Goal: Transaction & Acquisition: Subscribe to service/newsletter

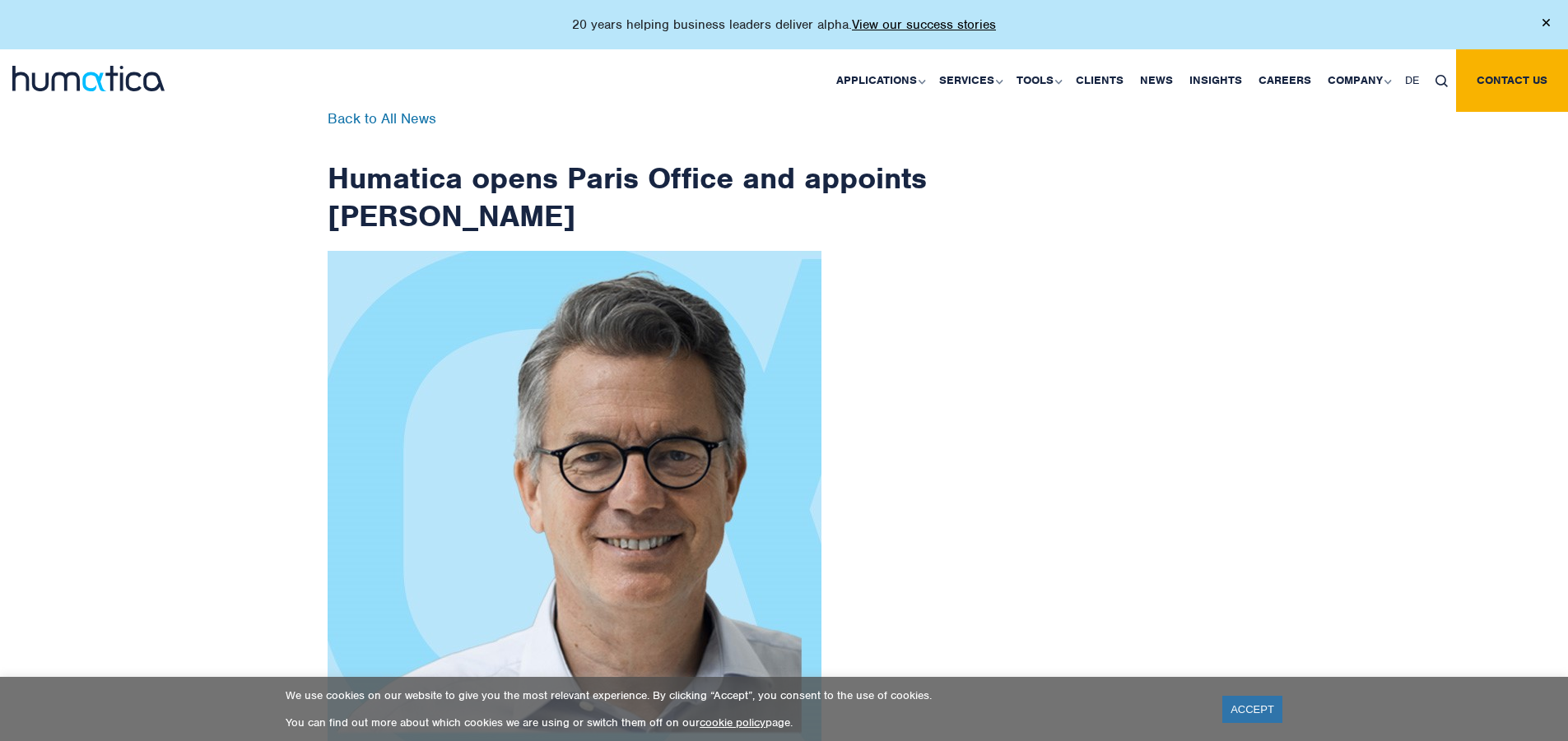
scroll to position [2625, 0]
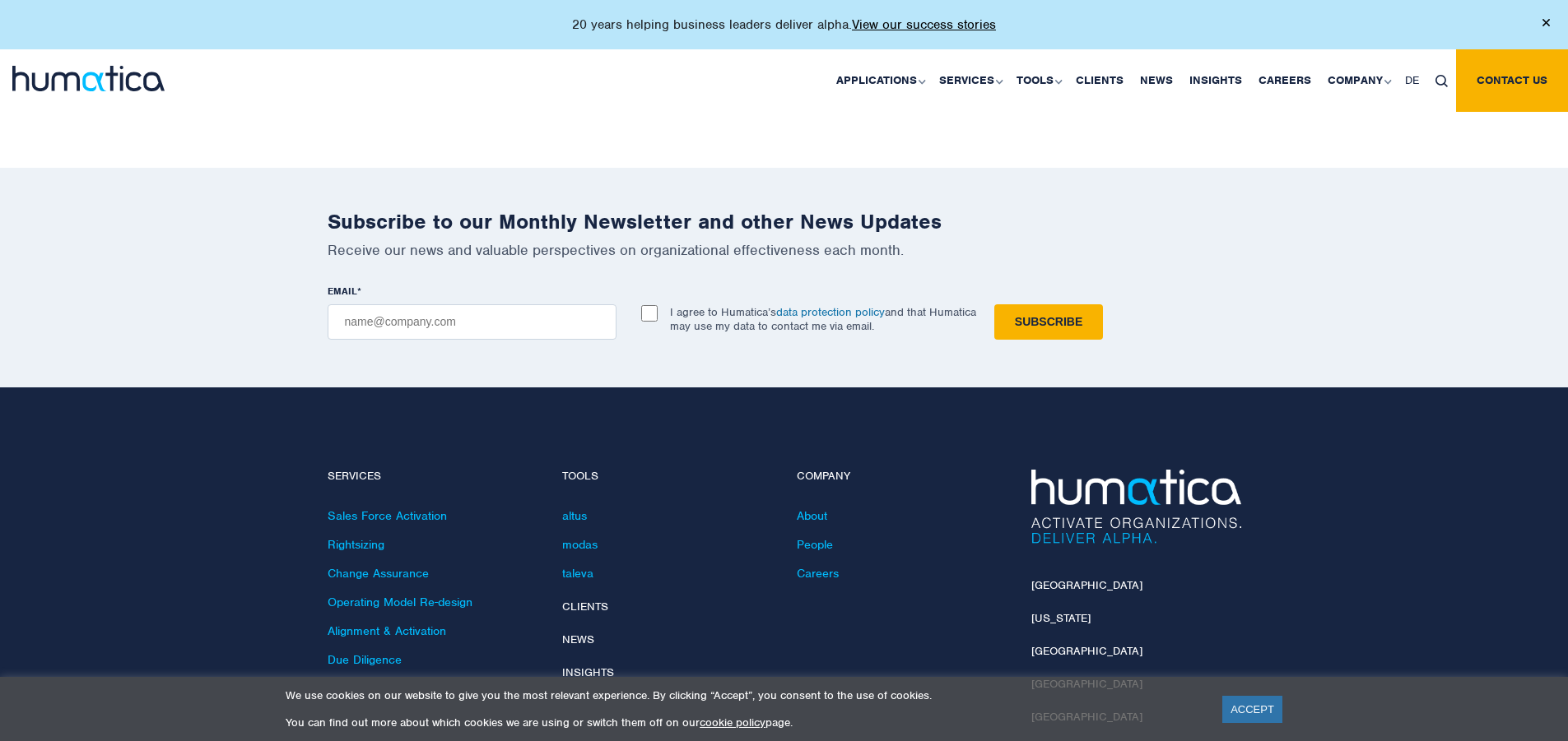
checkbox input "true"
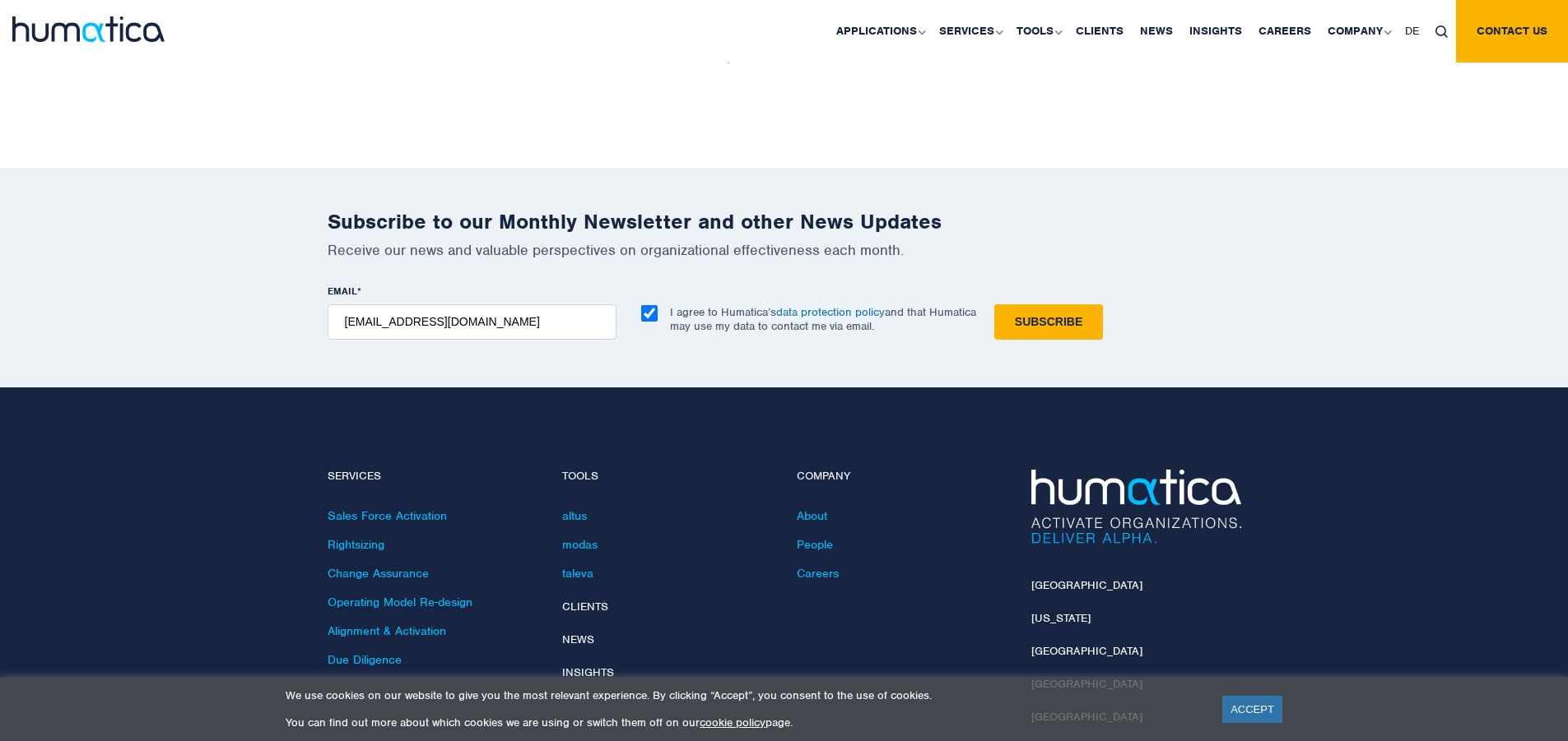
type input "[EMAIL_ADDRESS][DOMAIN_NAME]"
click at [995, 304] on input "Subscribe" at bounding box center [1049, 321] width 109 height 35
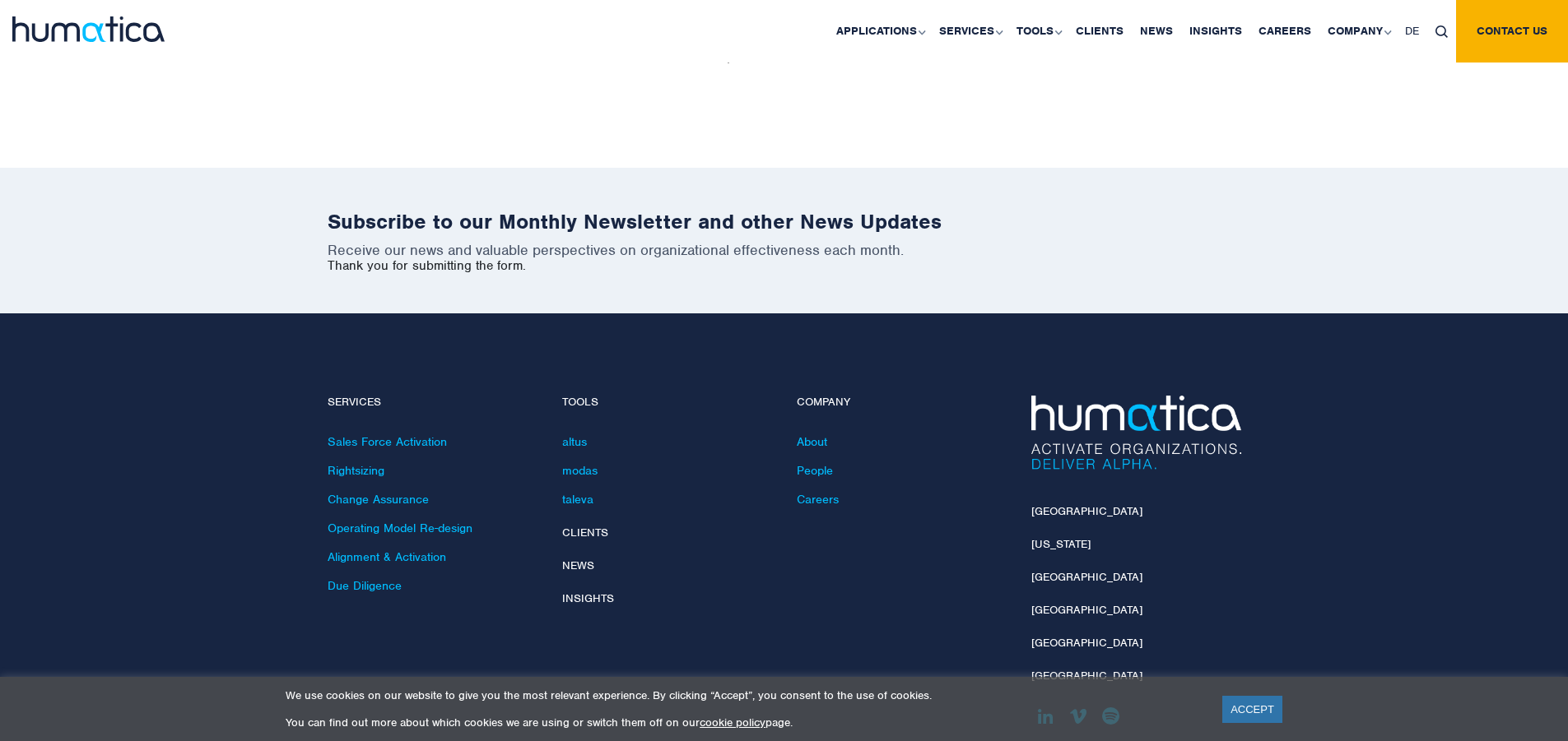
scroll to position [2550, 0]
